Goal: Information Seeking & Learning: Understand process/instructions

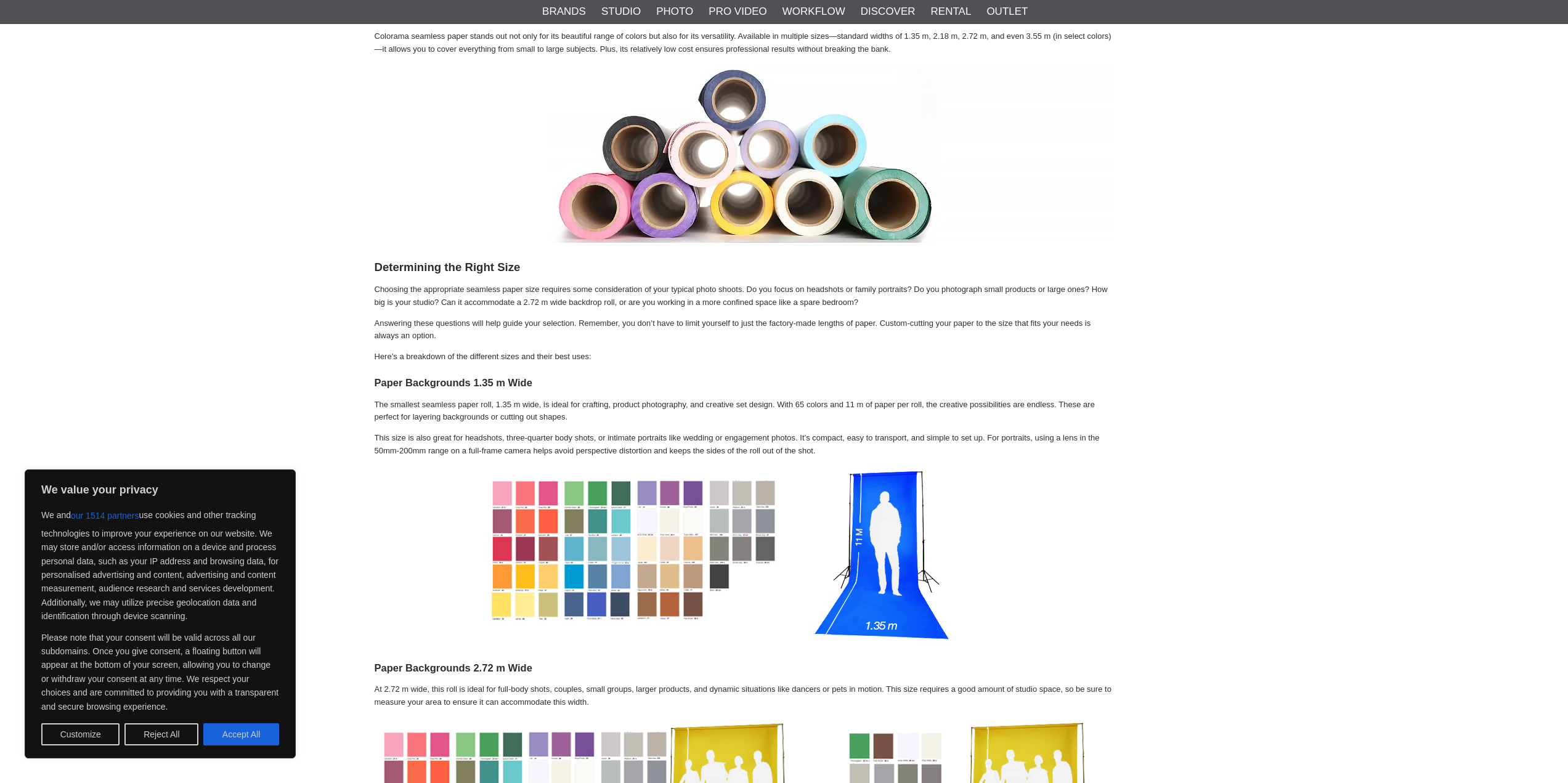
scroll to position [259, 0]
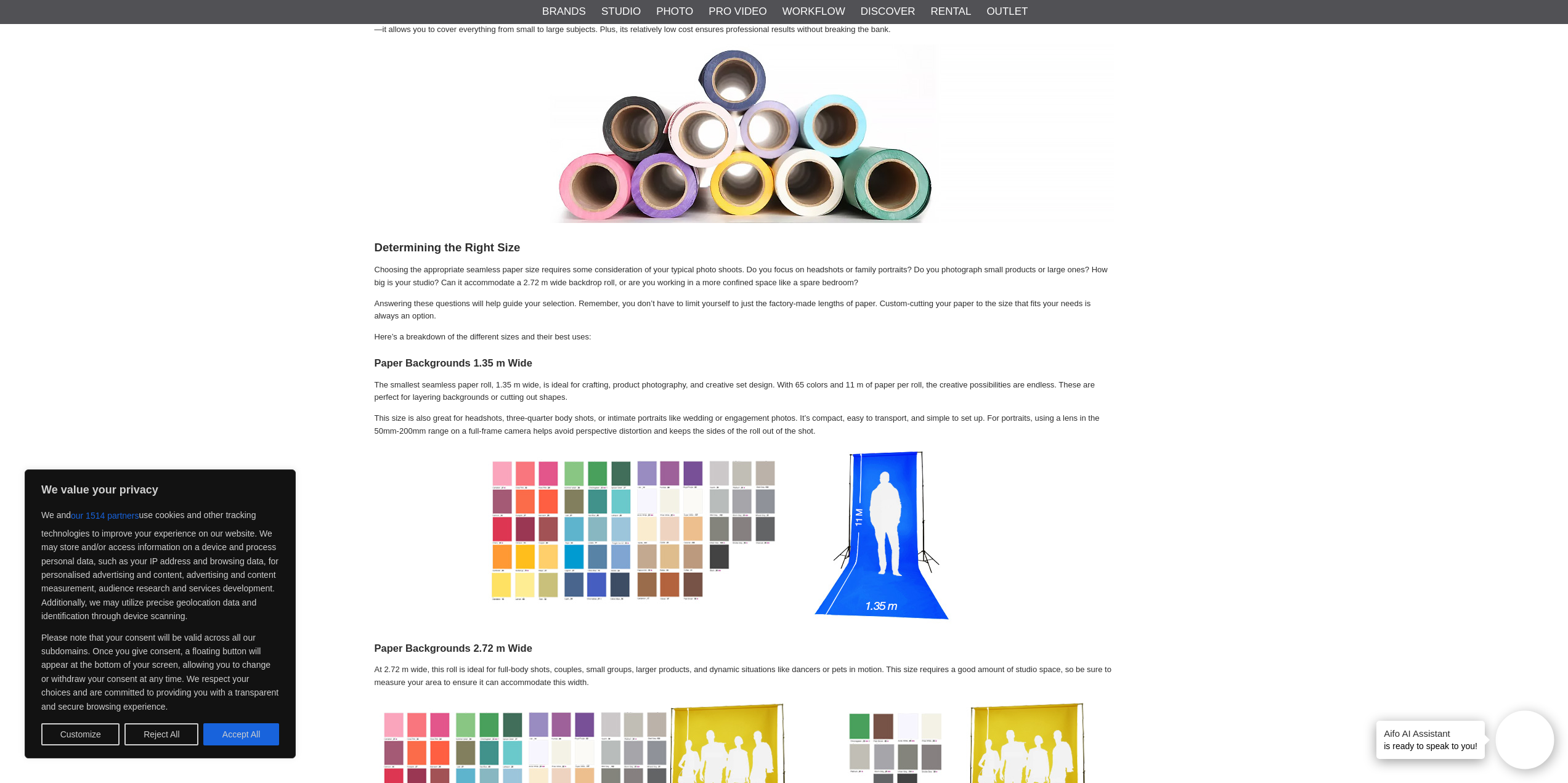
click at [272, 741] on button "Accept All" at bounding box center [241, 734] width 76 height 22
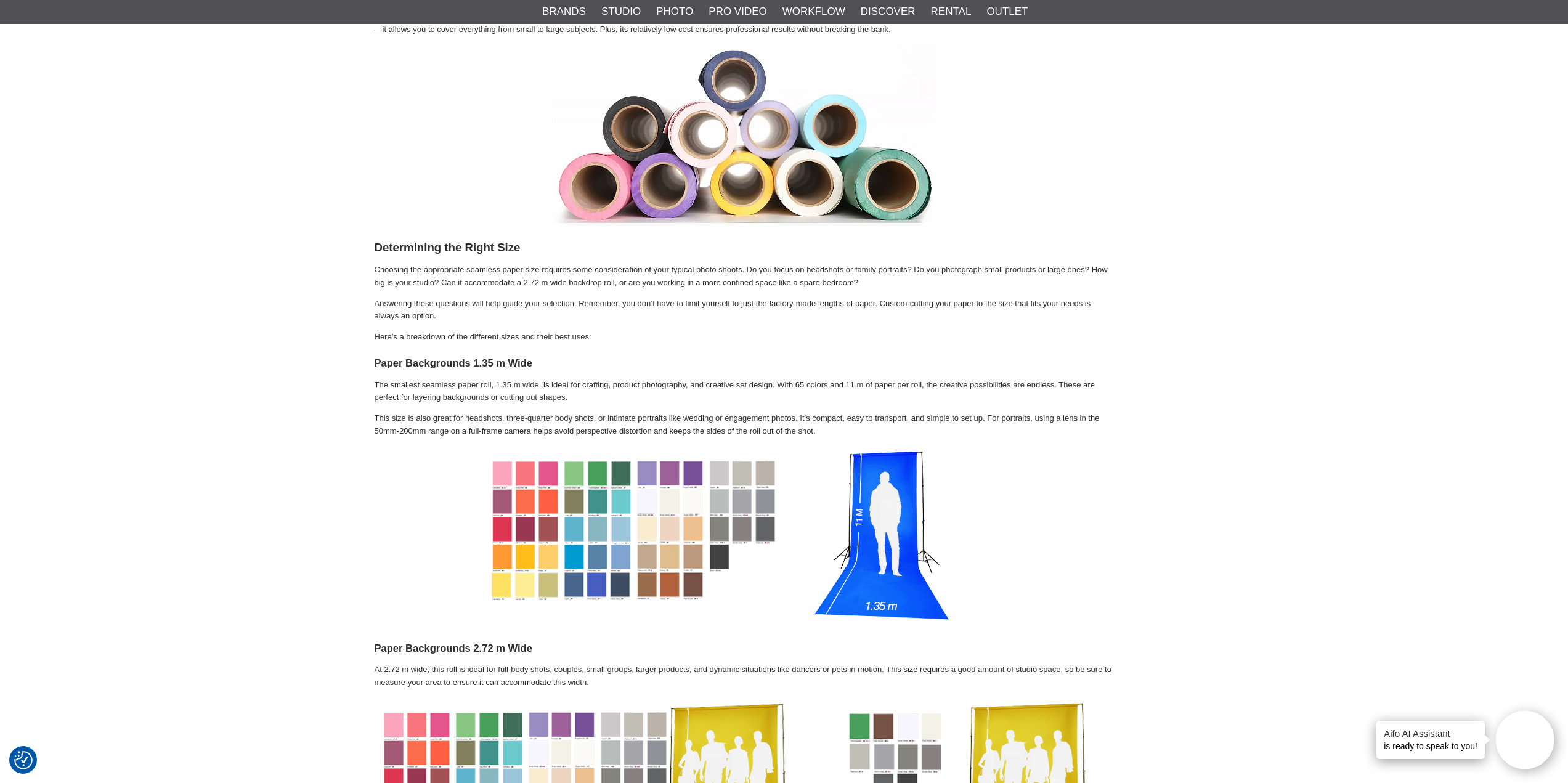
checkbox input "true"
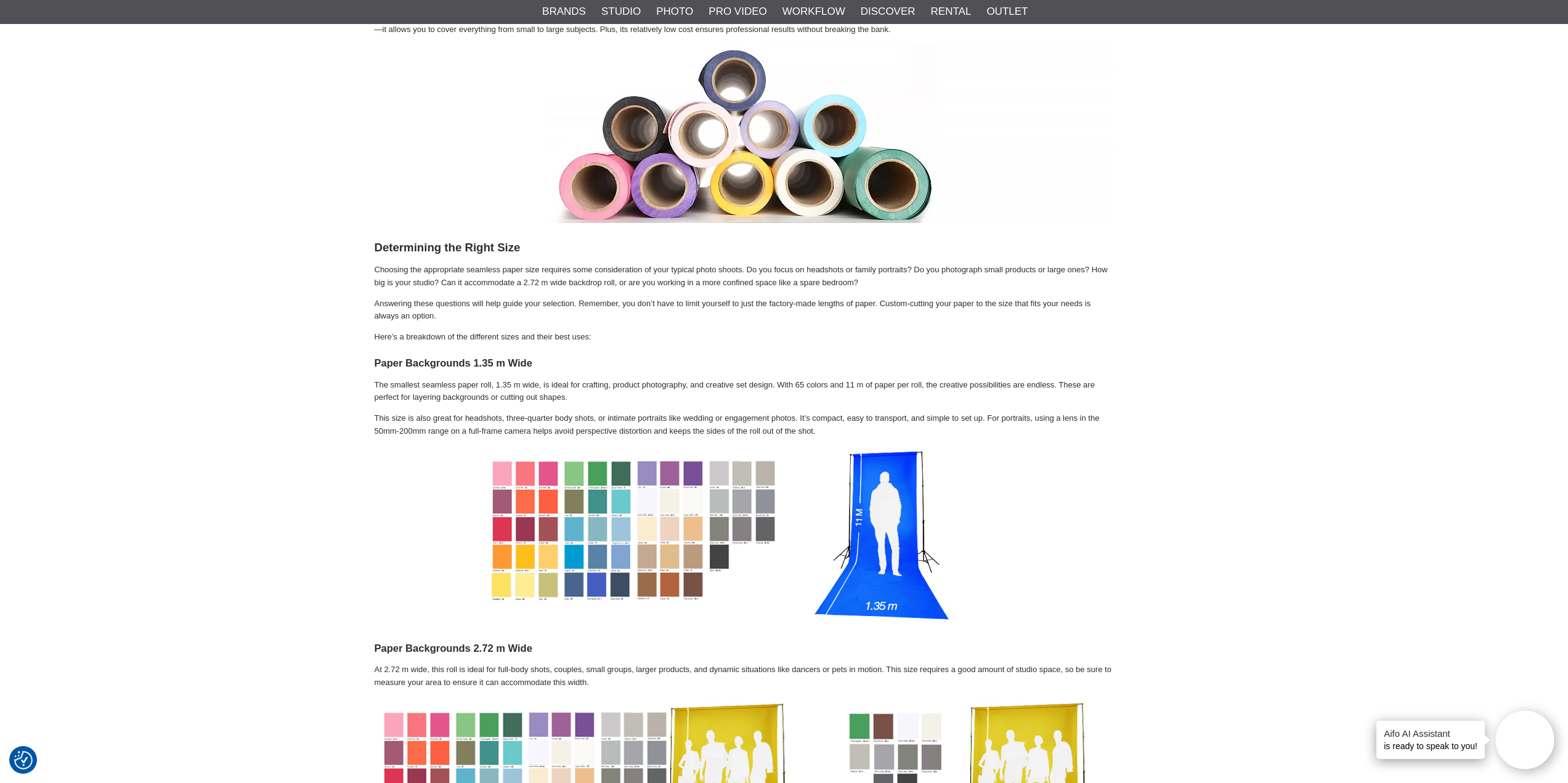
click at [532, 392] on p "The smallest seamless paper roll, 1.35 m wide, is ideal for crafting, product p…" at bounding box center [744, 391] width 739 height 26
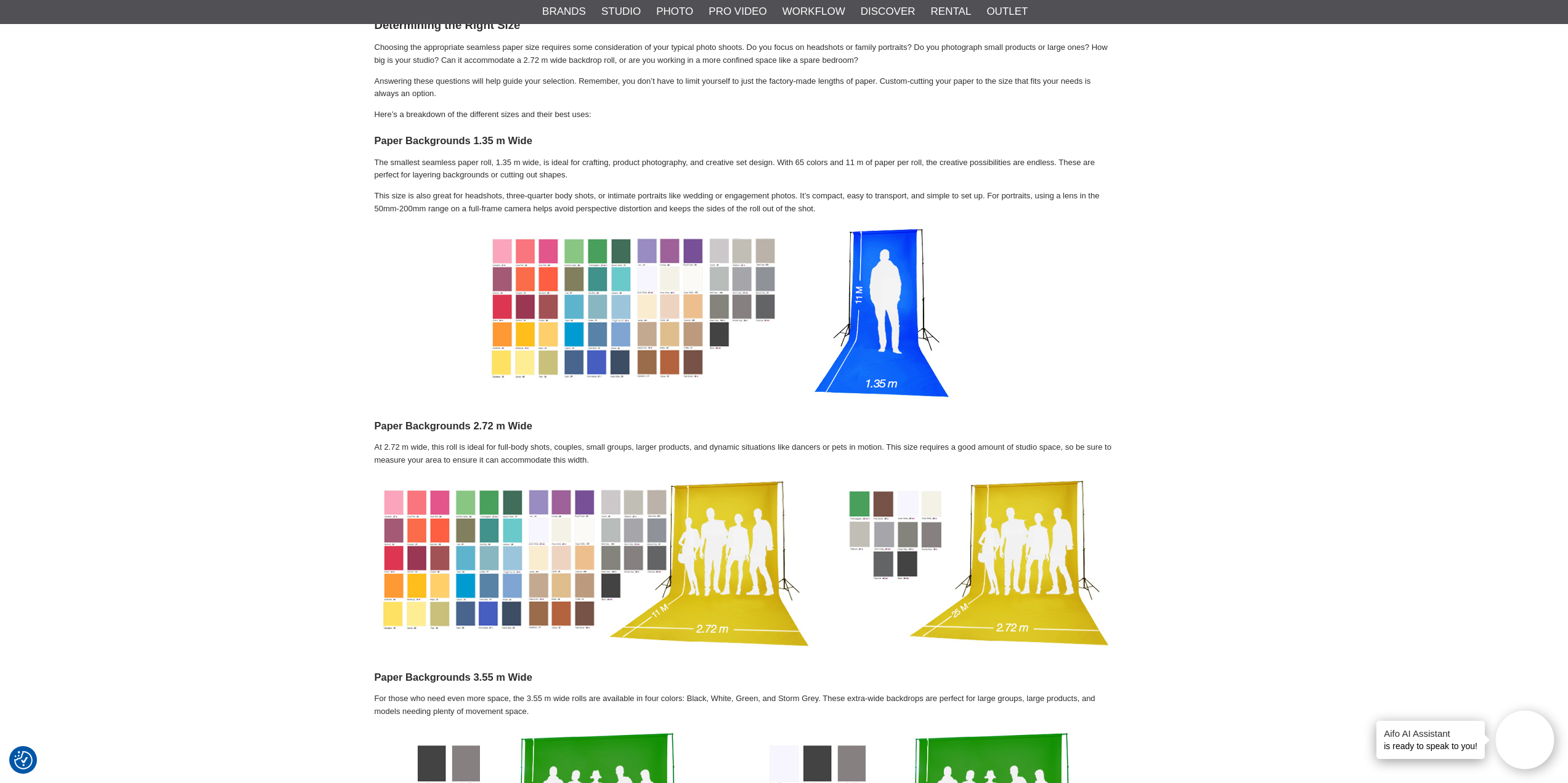
scroll to position [465, 0]
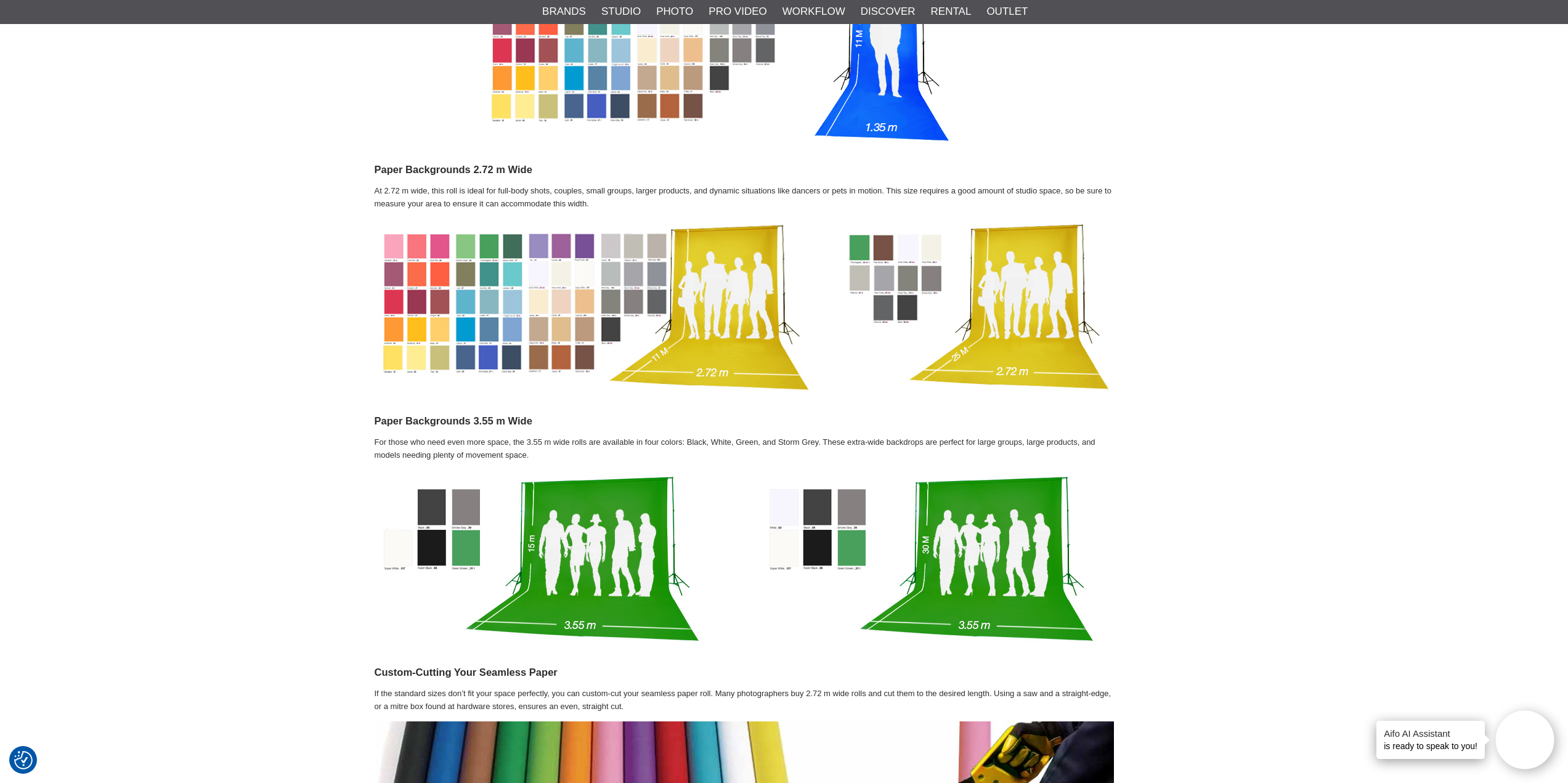
scroll to position [758, 0]
